Goal: Information Seeking & Learning: Learn about a topic

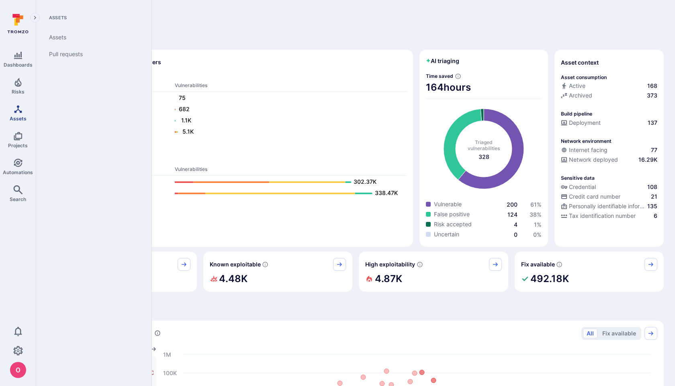
click at [19, 110] on icon "Assets" at bounding box center [18, 109] width 8 height 8
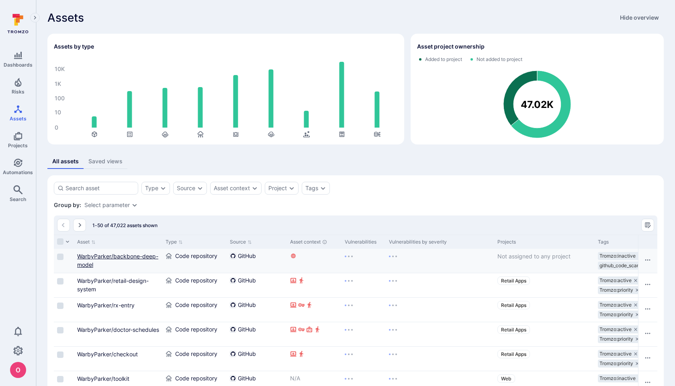
click at [121, 257] on link "WarbyParker/backbone-deep-model" at bounding box center [117, 260] width 81 height 15
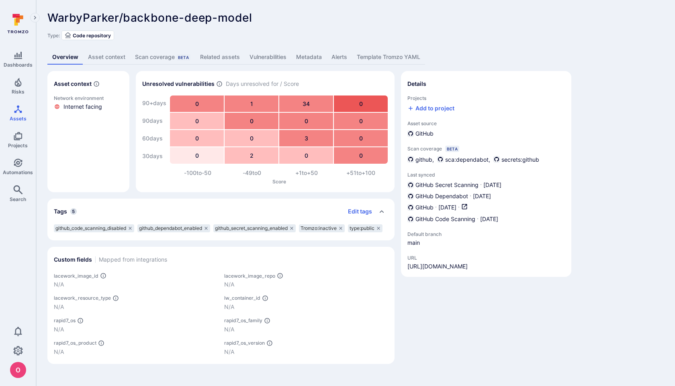
click at [97, 57] on link "Asset context" at bounding box center [106, 57] width 47 height 15
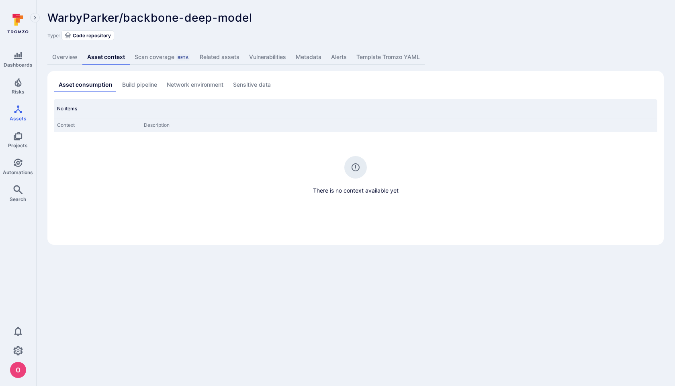
click at [68, 56] on link "Overview" at bounding box center [64, 57] width 35 height 15
